Goal: Task Accomplishment & Management: Manage account settings

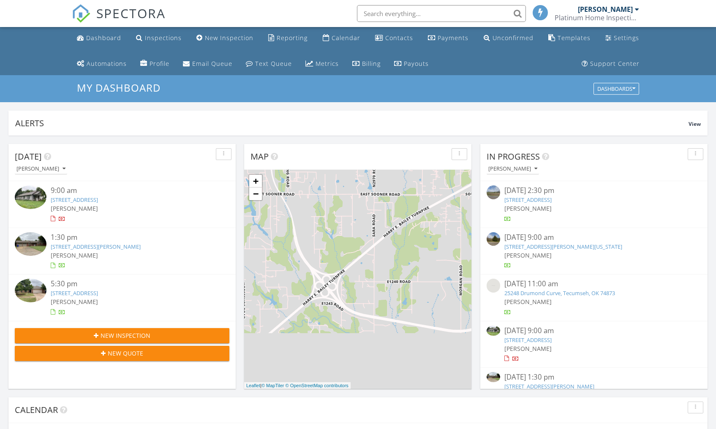
scroll to position [782, 730]
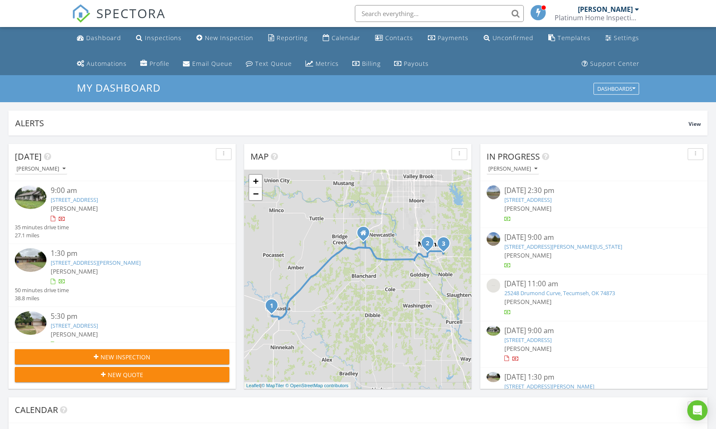
click at [27, 191] on img at bounding box center [31, 198] width 32 height 24
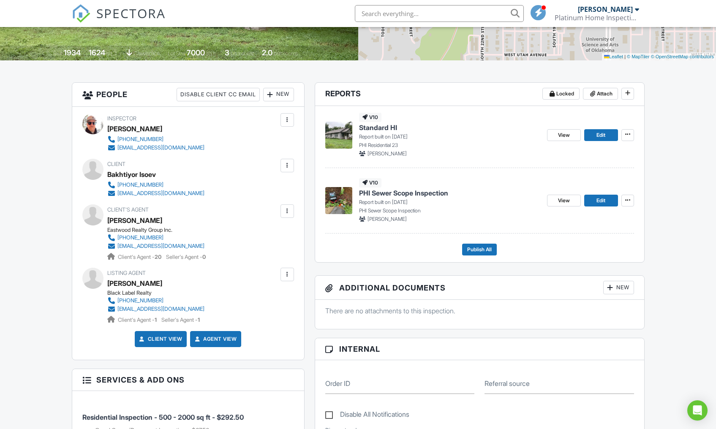
scroll to position [137, 0]
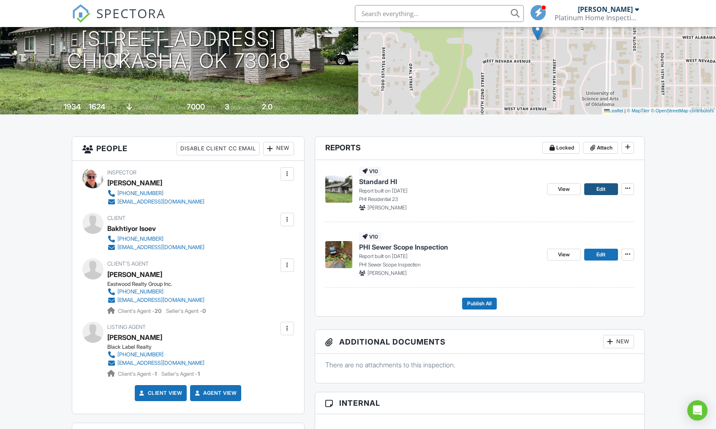
click at [595, 191] on link "Edit" at bounding box center [602, 189] width 34 height 12
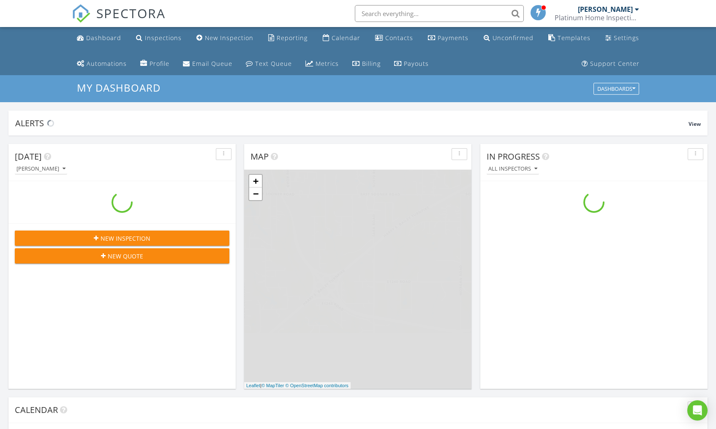
scroll to position [782, 730]
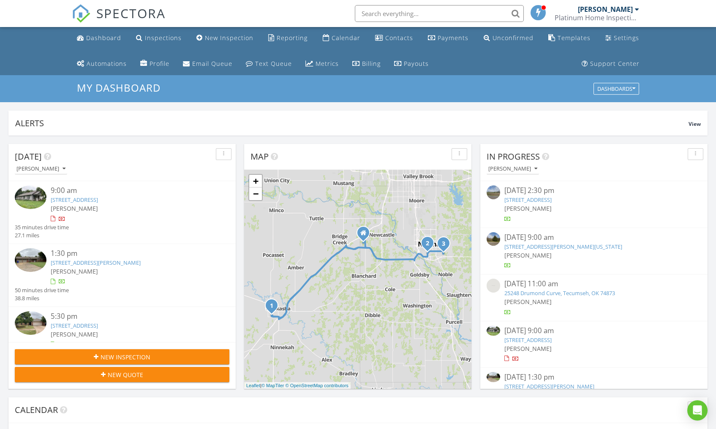
click at [36, 195] on img at bounding box center [31, 198] width 32 height 24
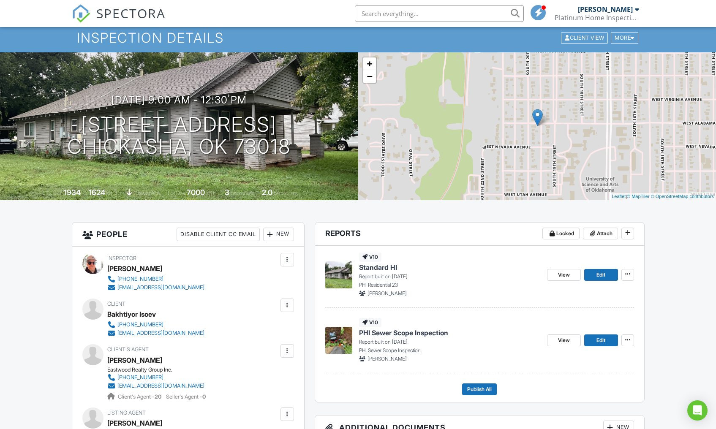
scroll to position [172, 0]
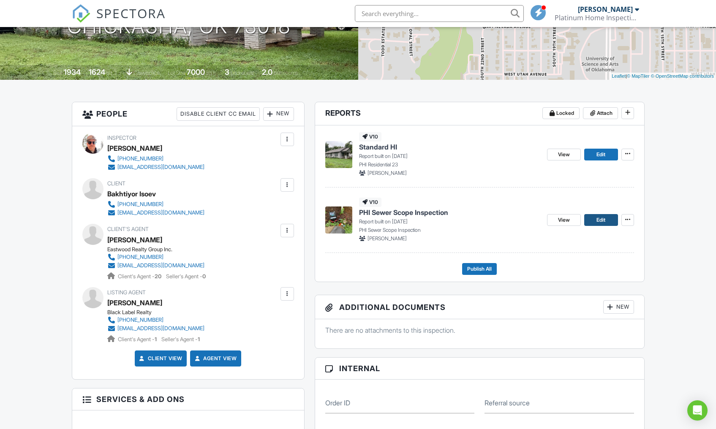
click at [608, 220] on link "Edit" at bounding box center [602, 220] width 34 height 12
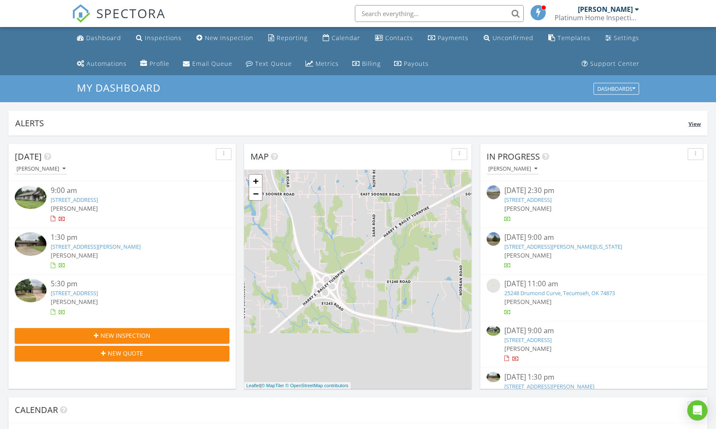
scroll to position [782, 730]
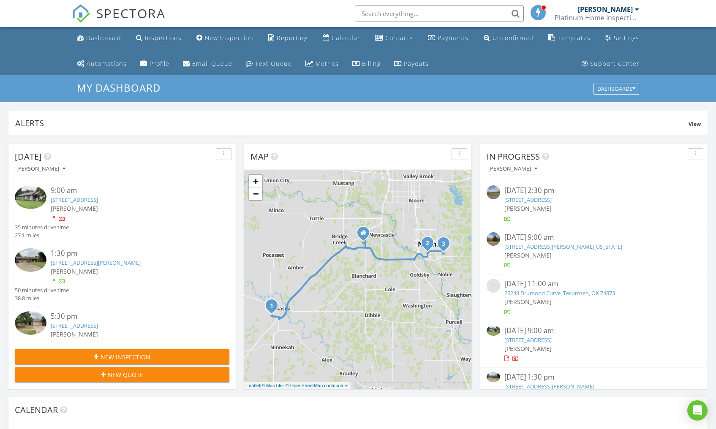
click at [30, 198] on img at bounding box center [31, 198] width 32 height 24
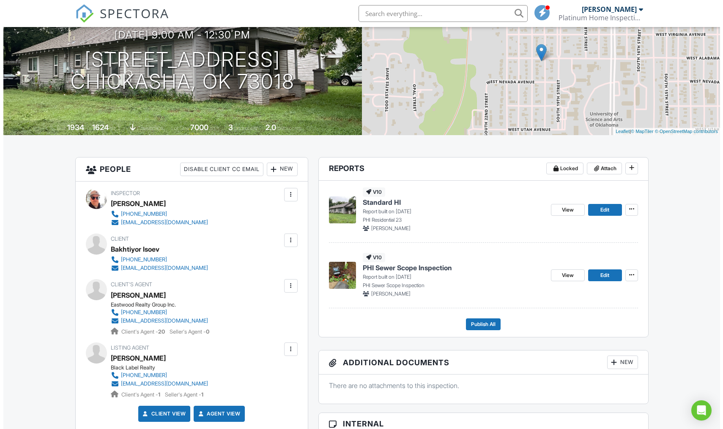
scroll to position [203, 0]
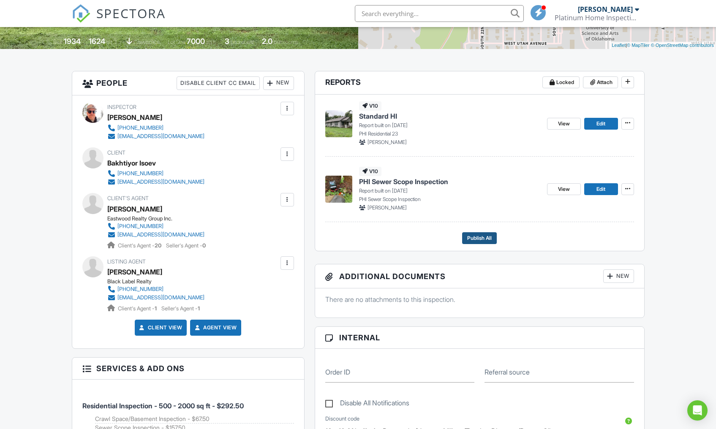
click at [487, 237] on span "Publish All" at bounding box center [480, 238] width 25 height 8
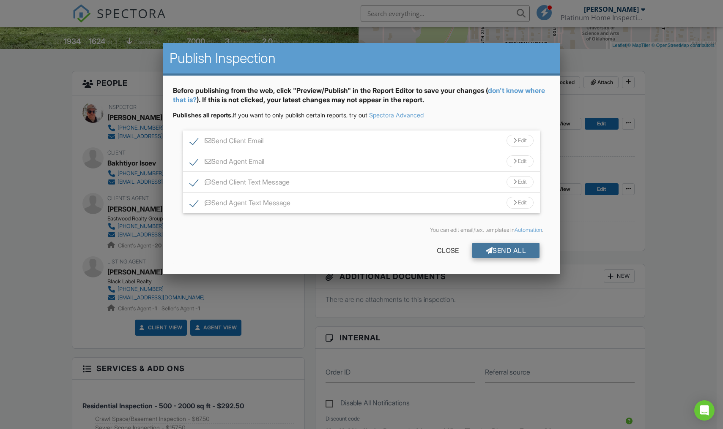
click at [500, 249] on div "Send All" at bounding box center [506, 250] width 68 height 15
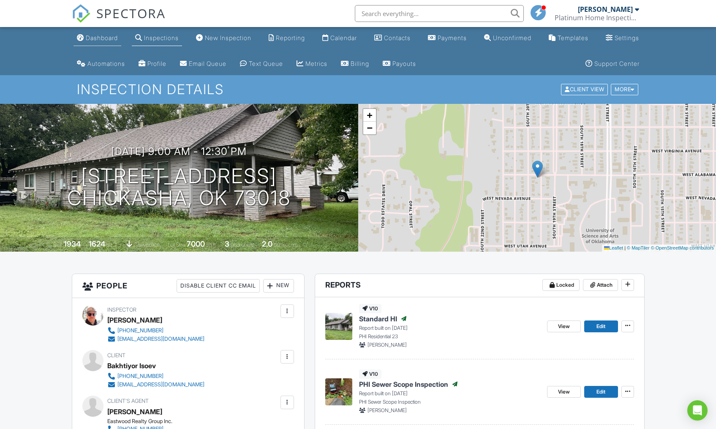
click at [109, 38] on div "Dashboard" at bounding box center [102, 37] width 32 height 7
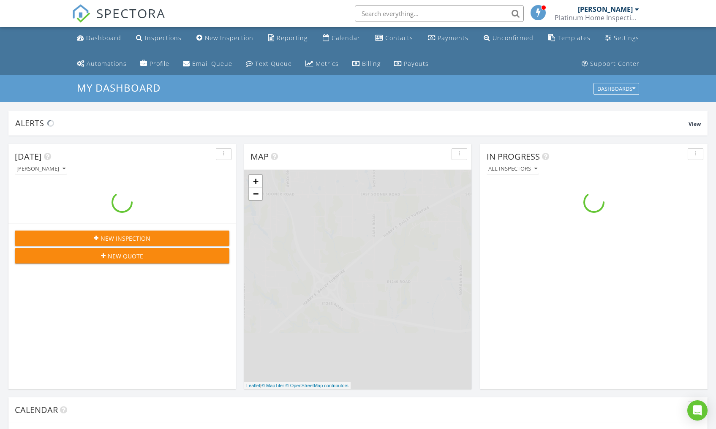
scroll to position [782, 730]
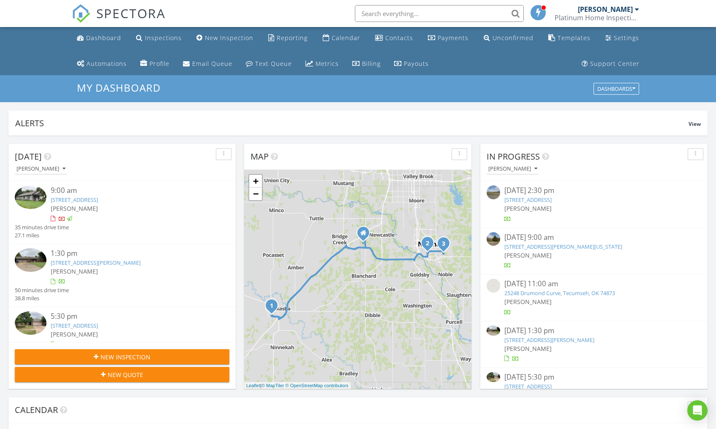
click at [30, 259] on img at bounding box center [31, 261] width 32 height 24
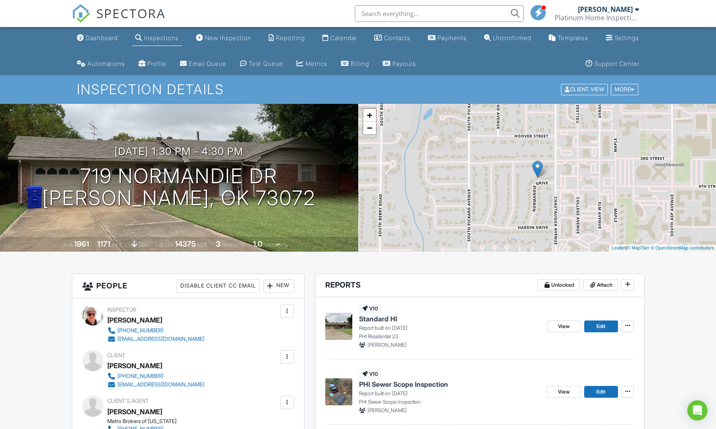
scroll to position [60, 0]
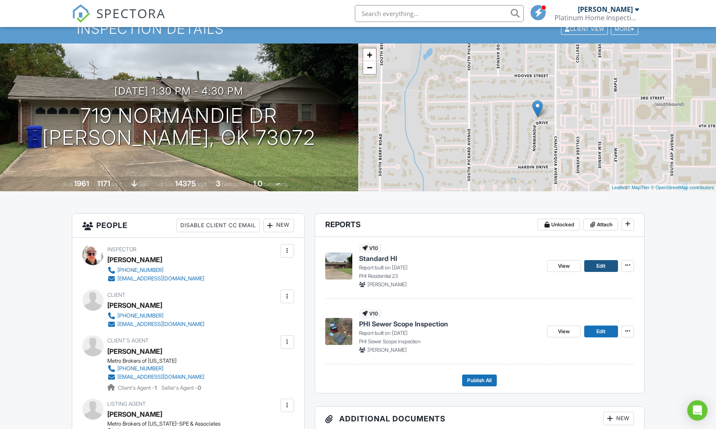
click at [601, 264] on span "Edit" at bounding box center [601, 266] width 9 height 8
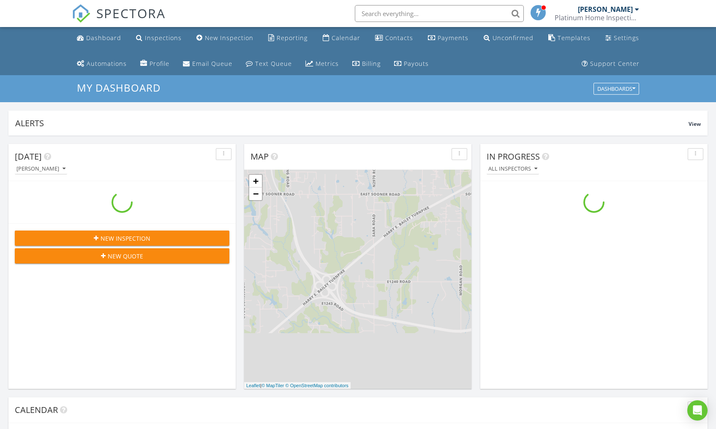
scroll to position [782, 730]
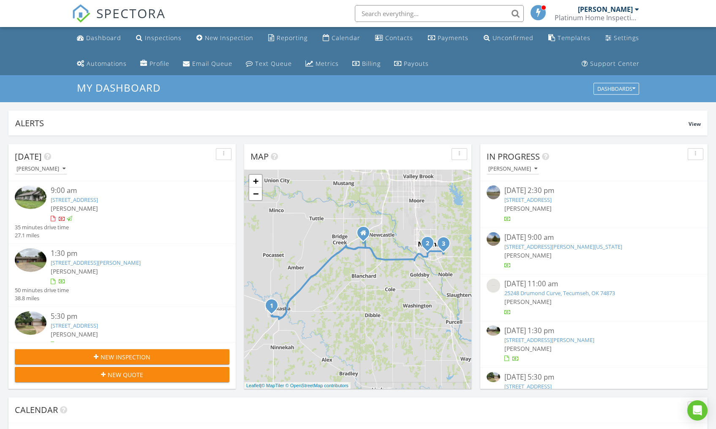
click at [30, 258] on img at bounding box center [31, 261] width 32 height 24
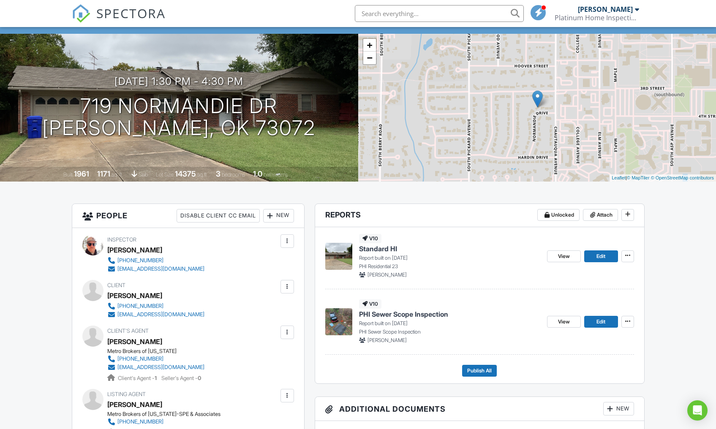
scroll to position [221, 0]
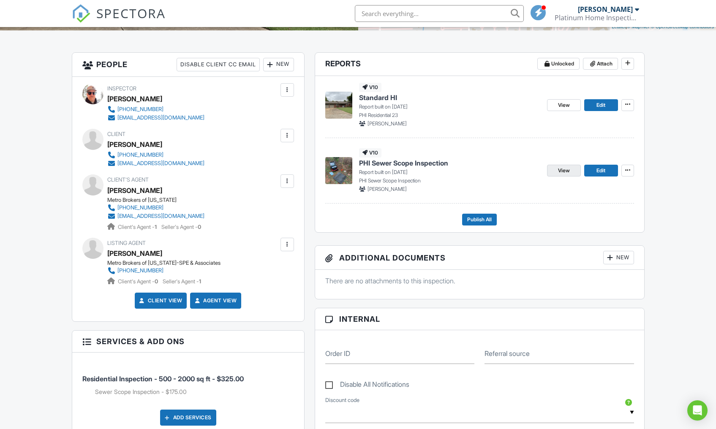
click at [567, 169] on span "View" at bounding box center [564, 171] width 12 height 8
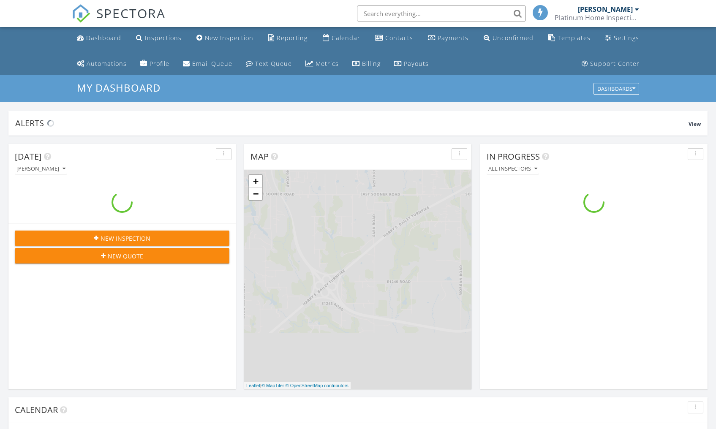
scroll to position [782, 730]
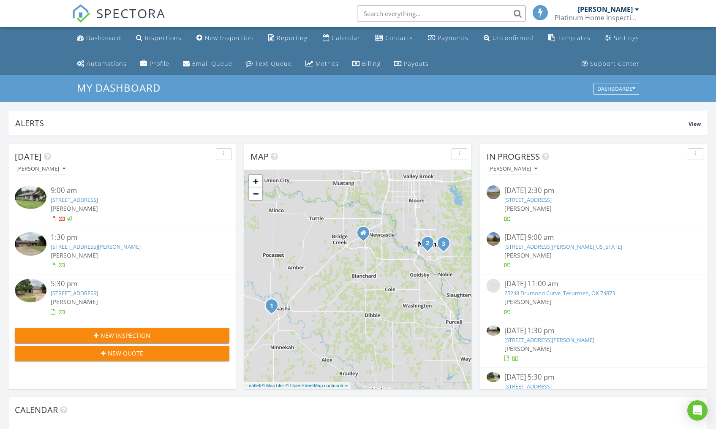
click at [33, 239] on img at bounding box center [31, 244] width 32 height 24
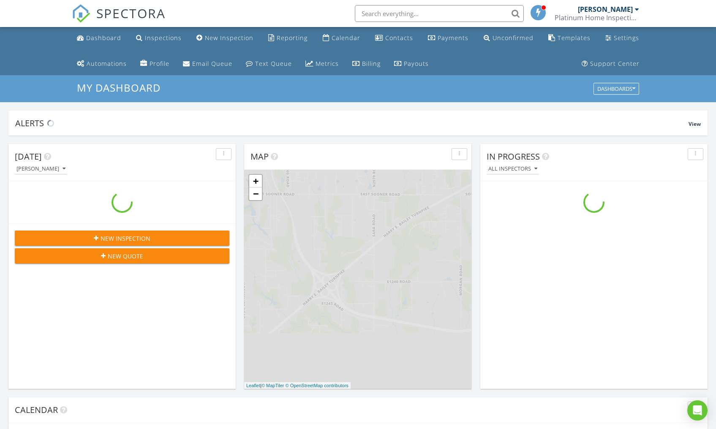
scroll to position [782, 730]
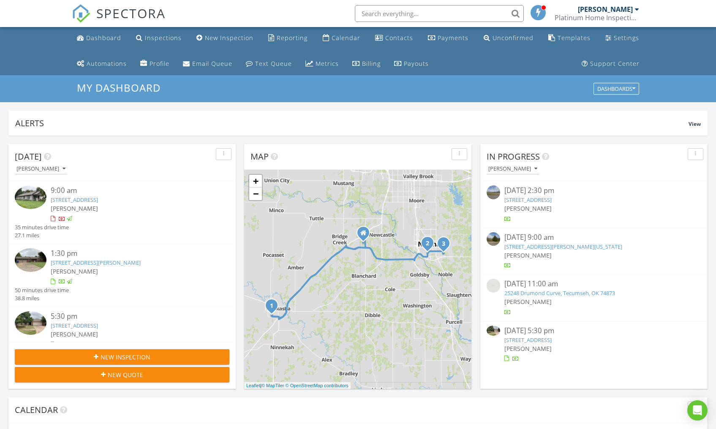
click at [30, 320] on img at bounding box center [31, 324] width 32 height 24
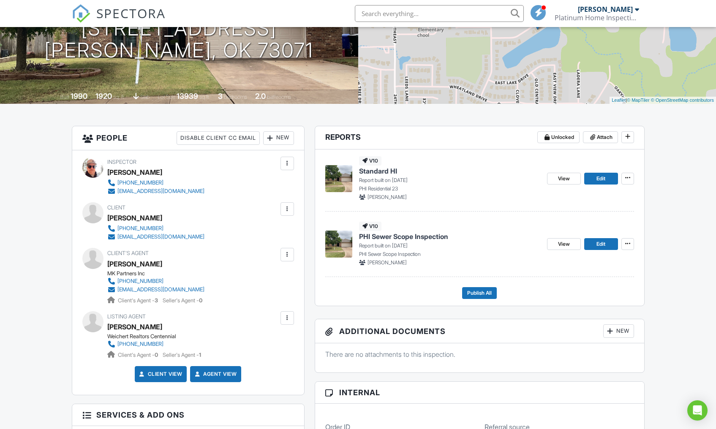
scroll to position [197, 0]
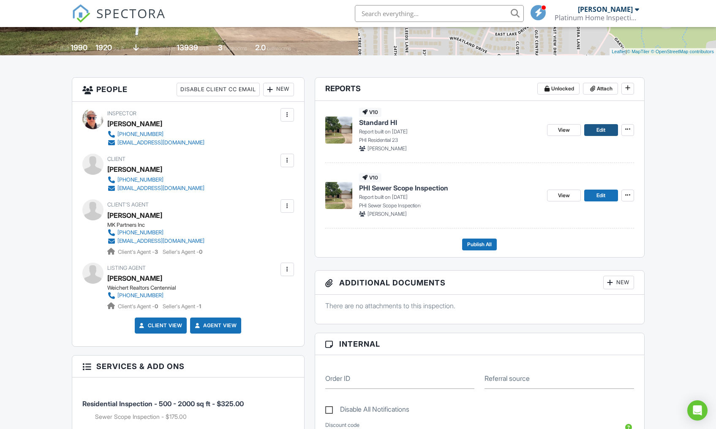
click at [606, 129] on link "Edit" at bounding box center [602, 130] width 34 height 12
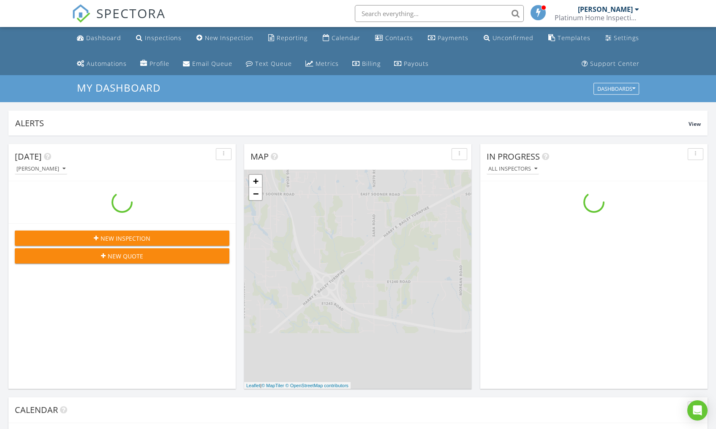
scroll to position [782, 730]
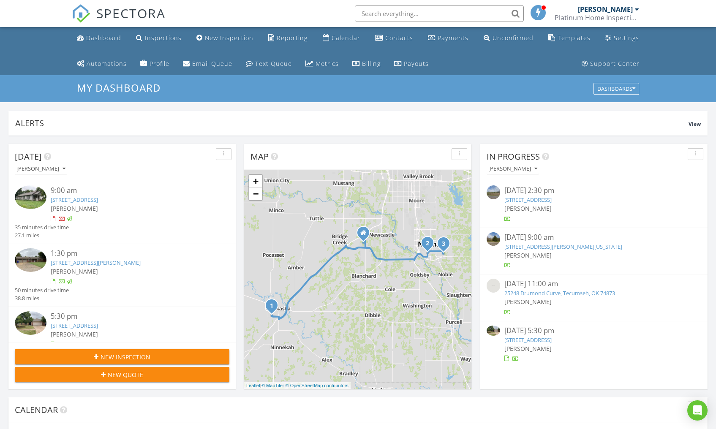
click at [31, 317] on img at bounding box center [31, 324] width 32 height 24
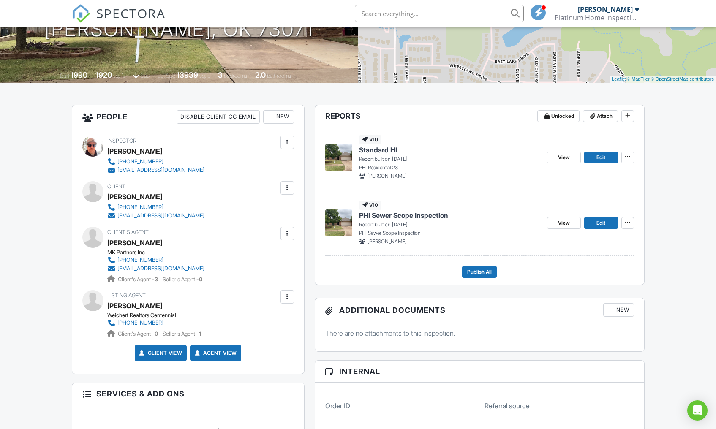
scroll to position [218, 0]
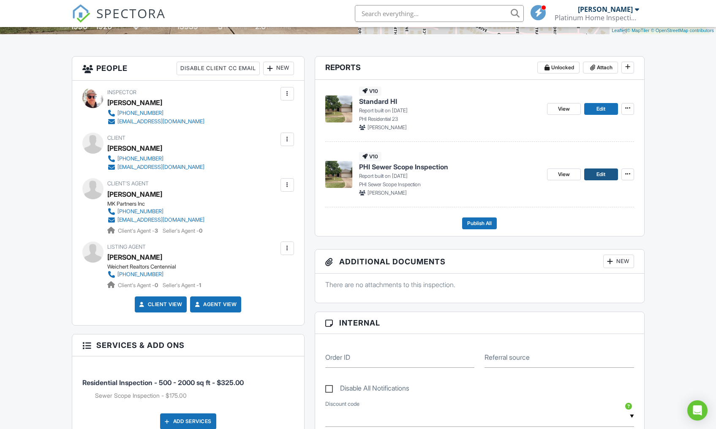
click at [601, 172] on span "Edit" at bounding box center [601, 174] width 9 height 8
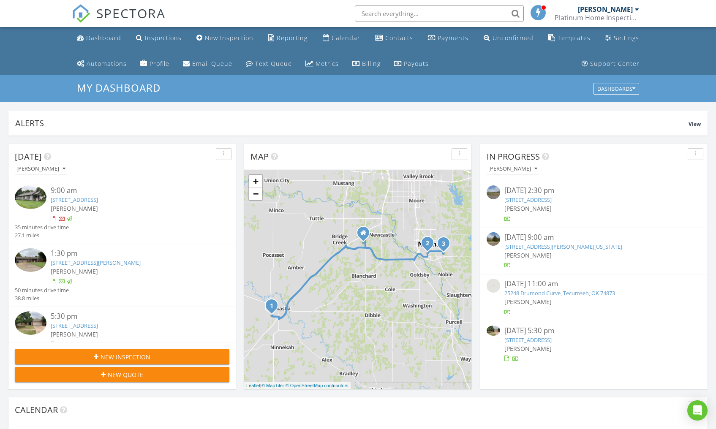
scroll to position [25, 0]
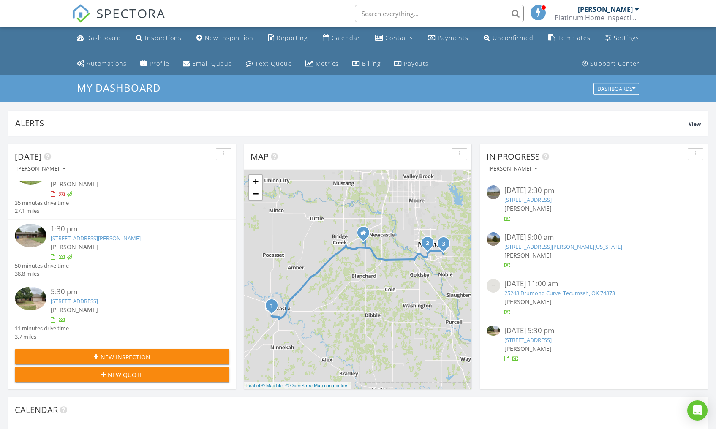
click at [38, 298] on img at bounding box center [31, 299] width 32 height 24
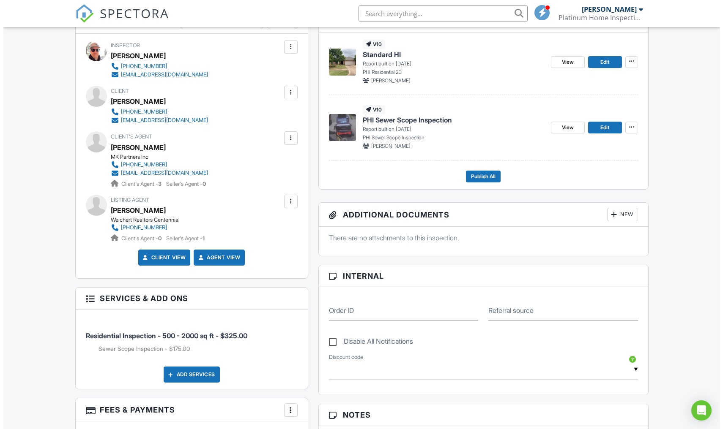
scroll to position [202, 0]
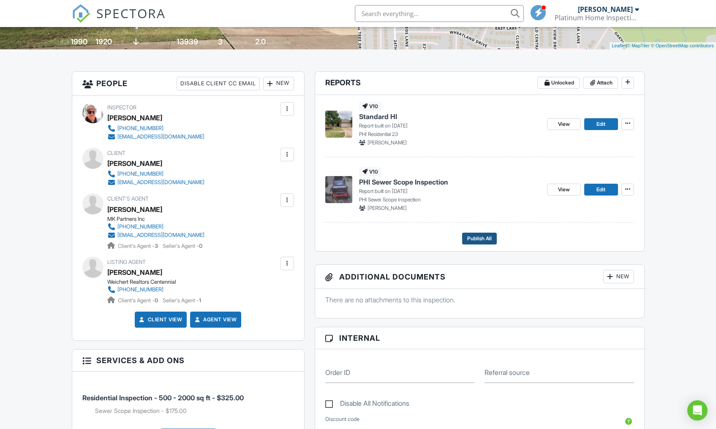
click at [486, 239] on span "Publish All" at bounding box center [480, 239] width 25 height 8
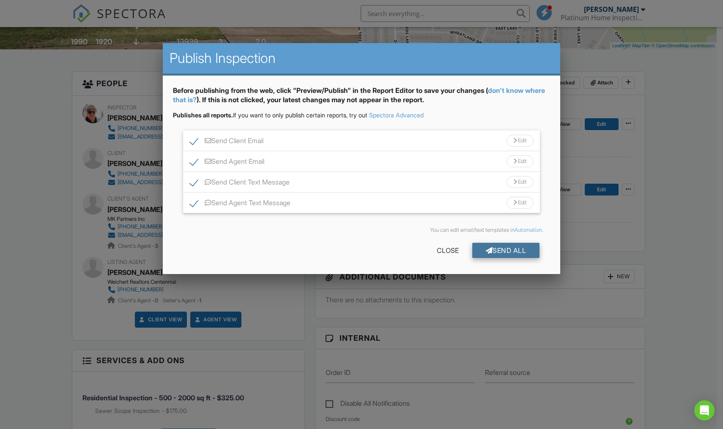
click at [508, 252] on div "Send All" at bounding box center [506, 250] width 68 height 15
